Goal: Entertainment & Leisure: Consume media (video, audio)

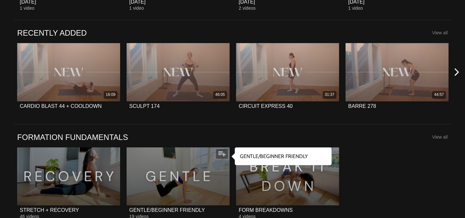
scroll to position [488, 0]
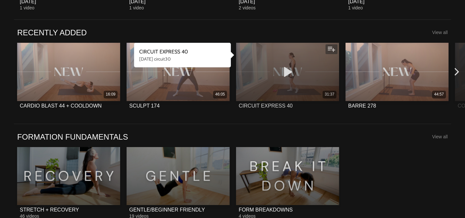
click at [329, 77] on div "31:37" at bounding box center [287, 72] width 103 height 58
